Goal: Task Accomplishment & Management: Manage account settings

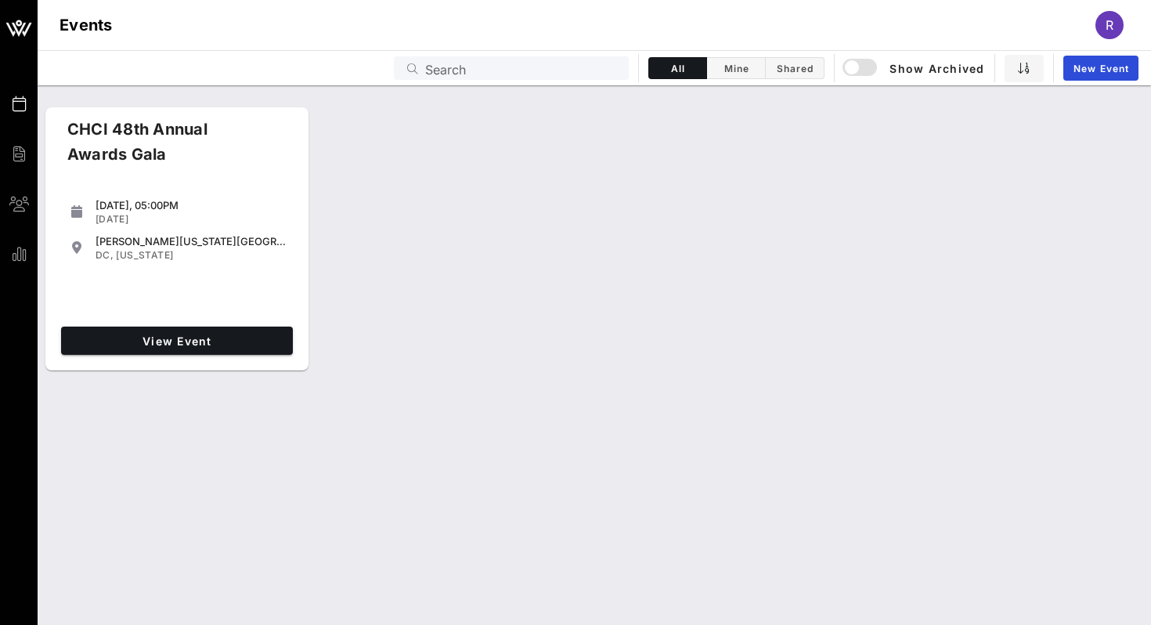
click at [200, 190] on div "[DATE], 05:00PM [DATE] [PERSON_NAME][US_STATE][GEOGRAPHIC_DATA] [GEOGRAPHIC_DAT…" at bounding box center [177, 255] width 244 height 131
click at [188, 344] on span "View Event" at bounding box center [176, 340] width 219 height 13
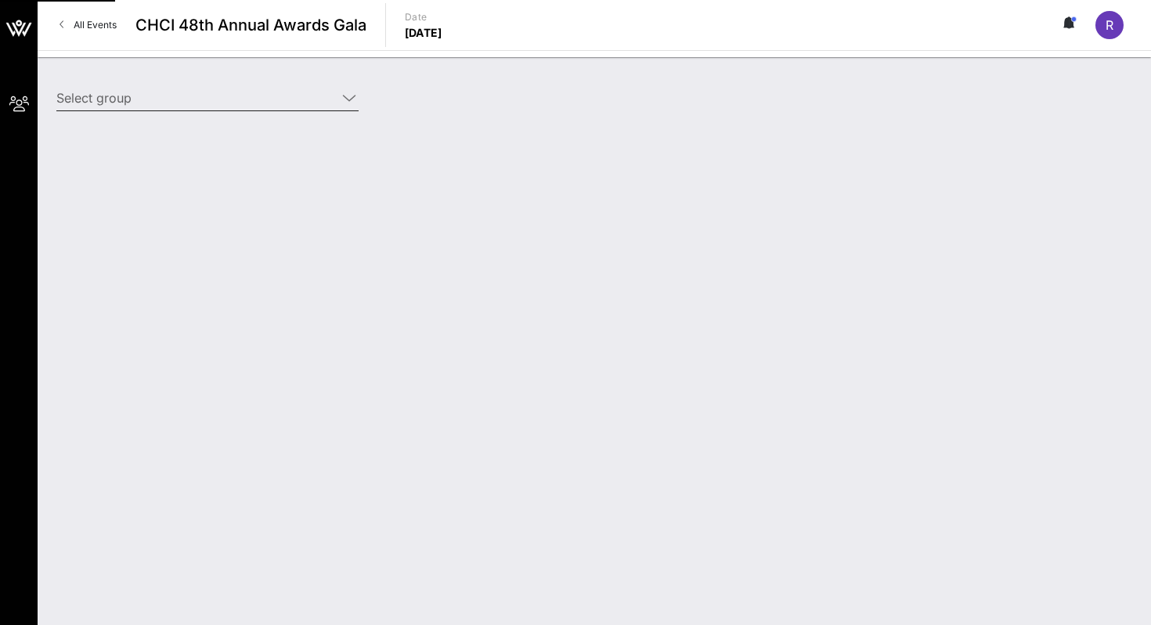
type input "Edison Electric Institute ([GEOGRAPHIC_DATA]) [[PERSON_NAME], [EMAIL_ADDRESS][D…"
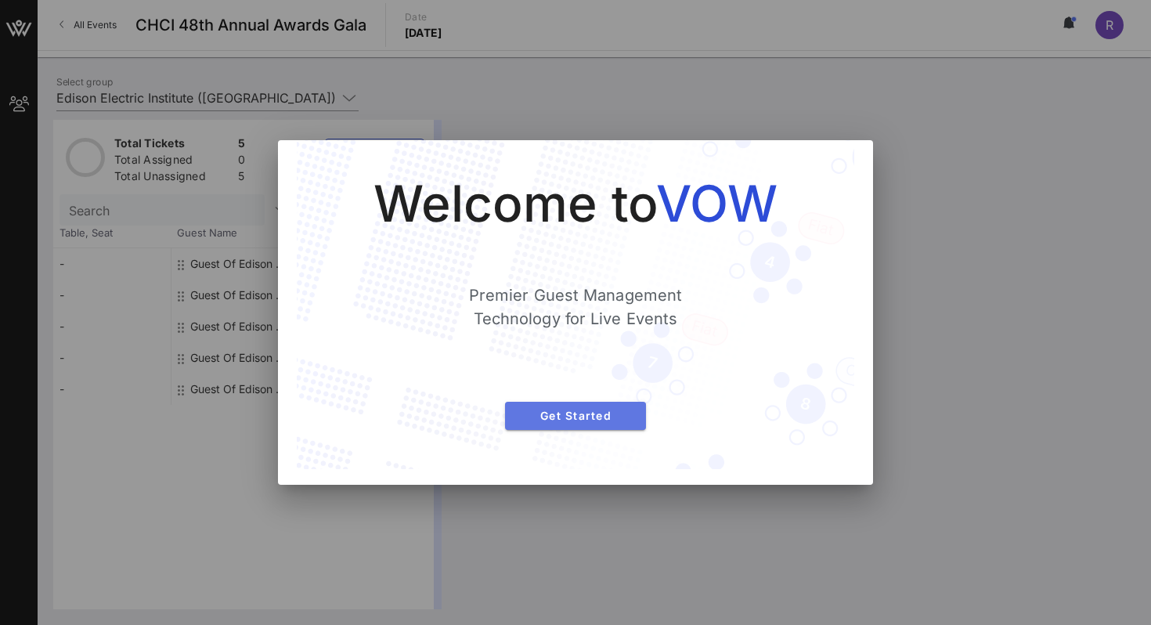
click at [573, 417] on span "Get Started" at bounding box center [576, 415] width 116 height 13
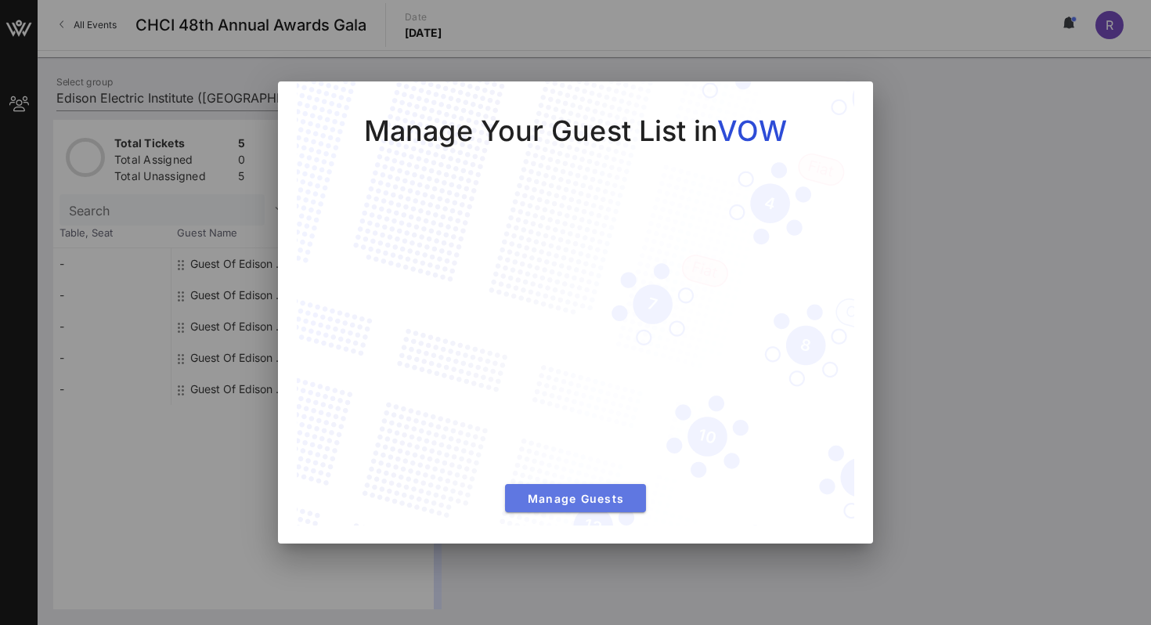
click at [560, 499] on span "Manage Guests" at bounding box center [576, 498] width 116 height 13
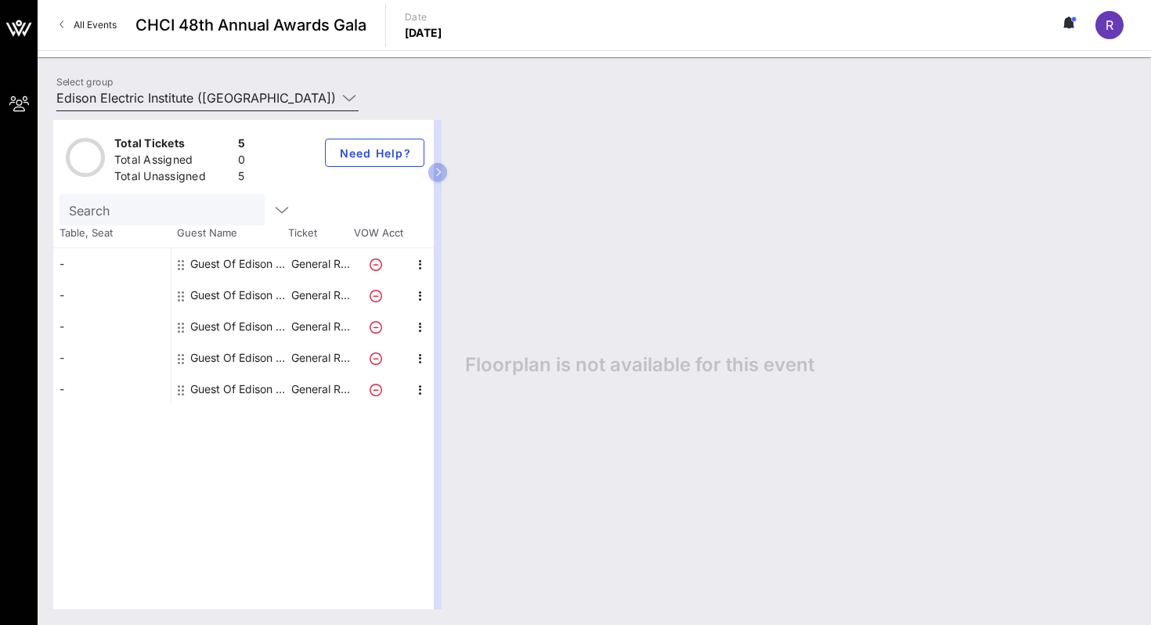
click at [247, 103] on input "Edison Electric Institute ([GEOGRAPHIC_DATA]) [[PERSON_NAME], [EMAIL_ADDRESS][D…" at bounding box center [196, 97] width 280 height 25
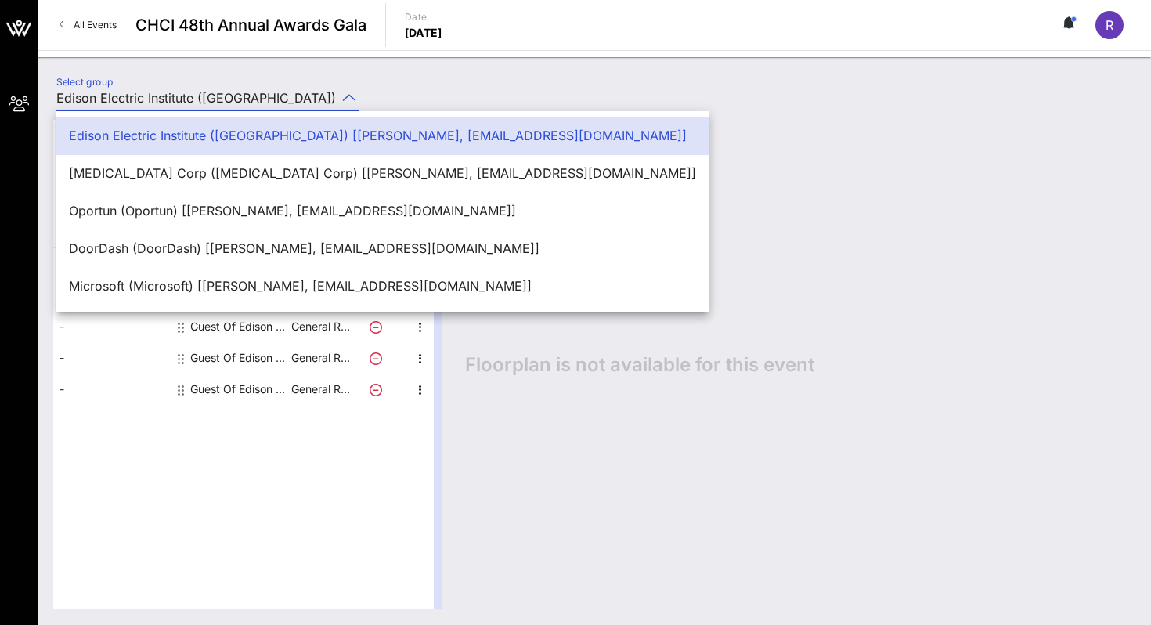
click at [248, 483] on div "Total Tickets 5 Total Assigned 0 Total Unassigned 5 Need Help? Search Table, Se…" at bounding box center [243, 365] width 381 height 490
